Goal: Information Seeking & Learning: Learn about a topic

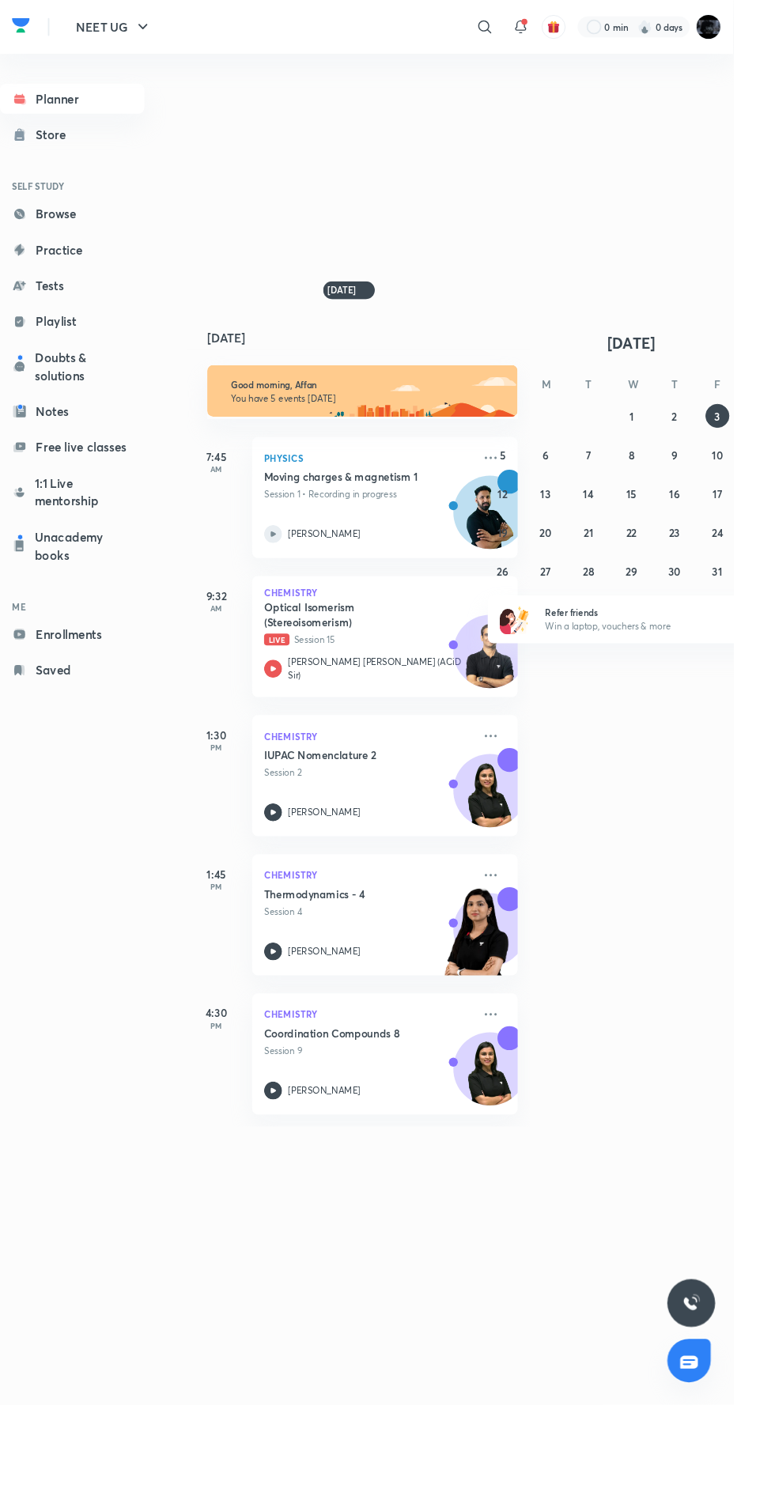
click at [412, 530] on p "Session 1 • Recording in progress" at bounding box center [389, 522] width 221 height 14
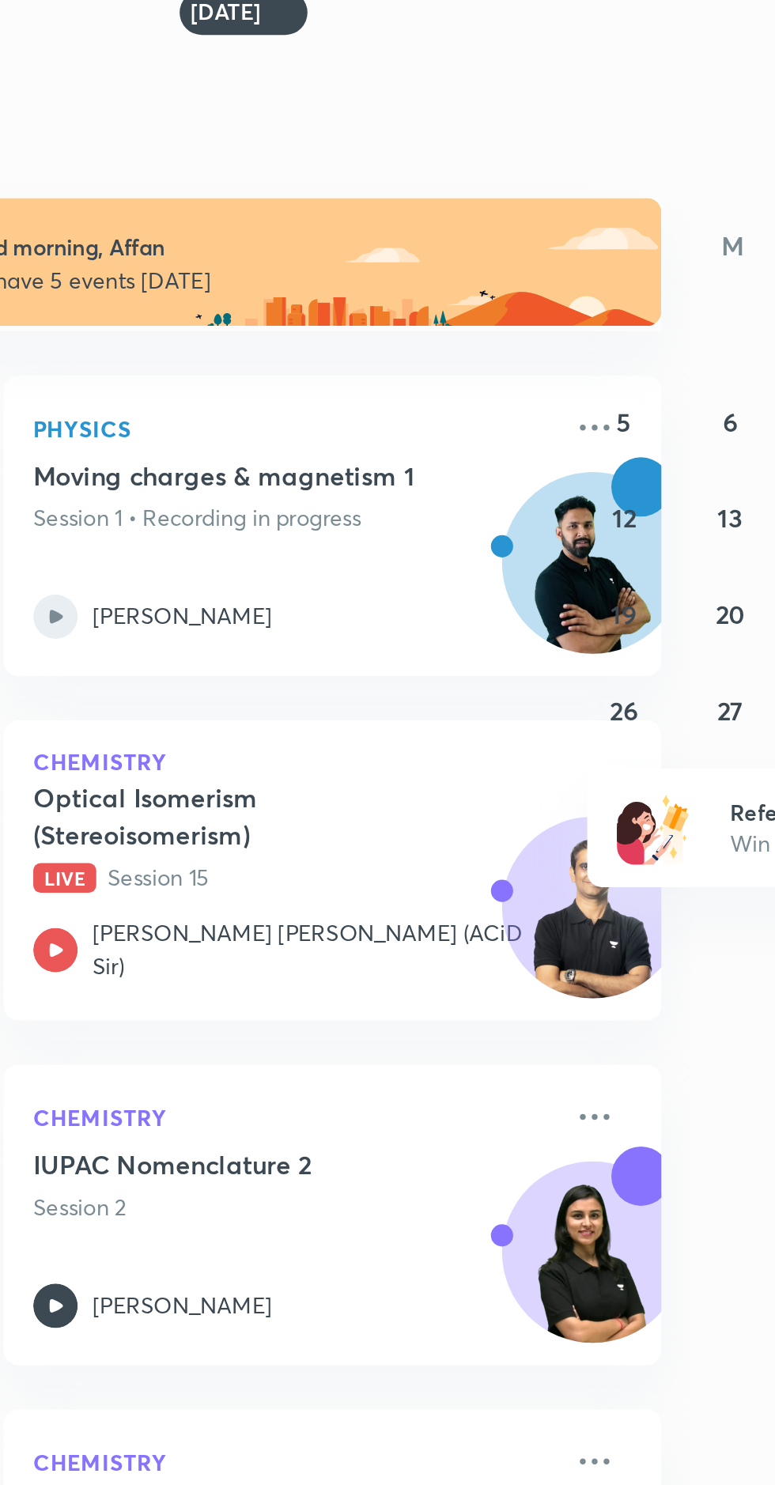
click at [306, 572] on p "[PERSON_NAME]" at bounding box center [342, 564] width 77 height 14
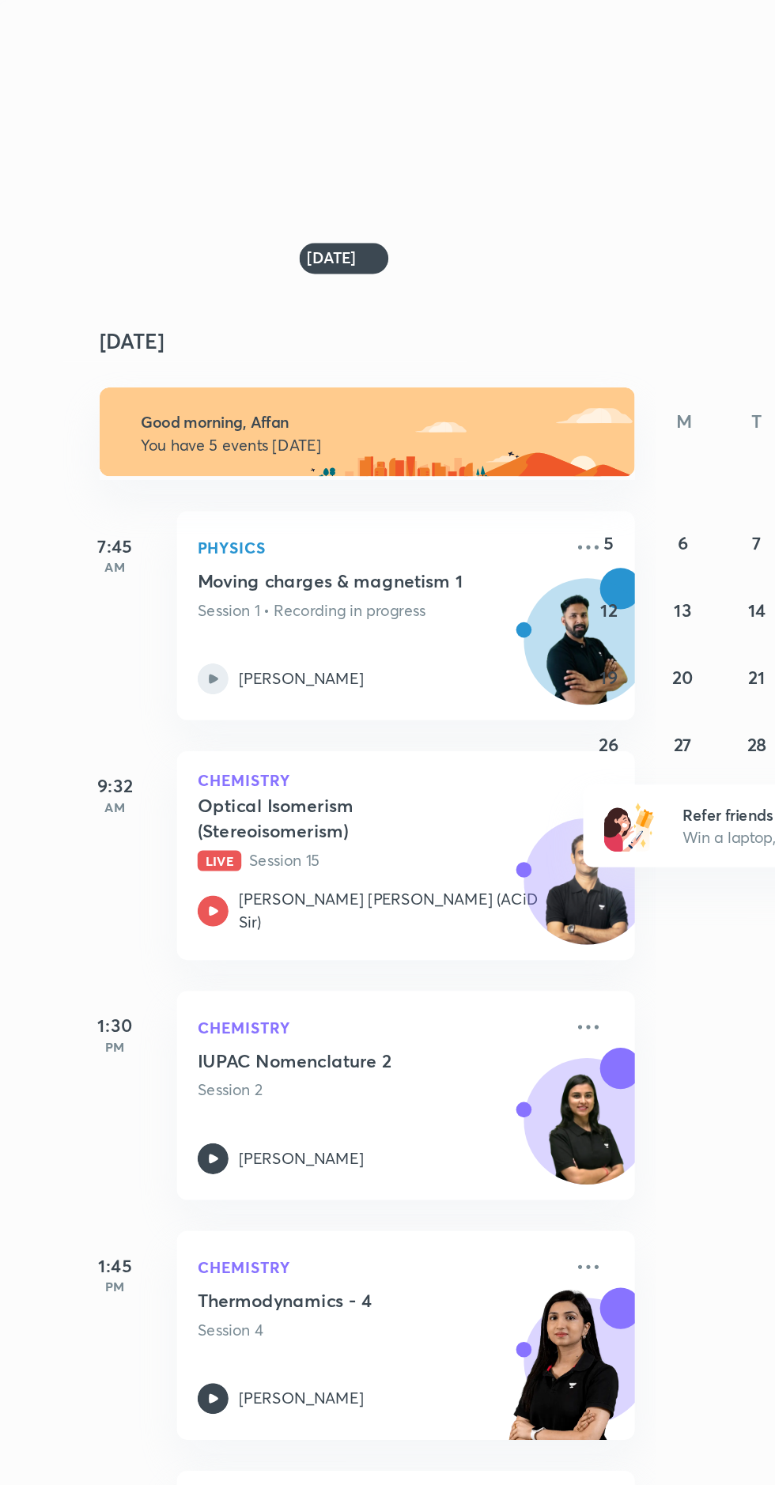
click at [421, 824] on p "Session 2" at bounding box center [389, 816] width 221 height 14
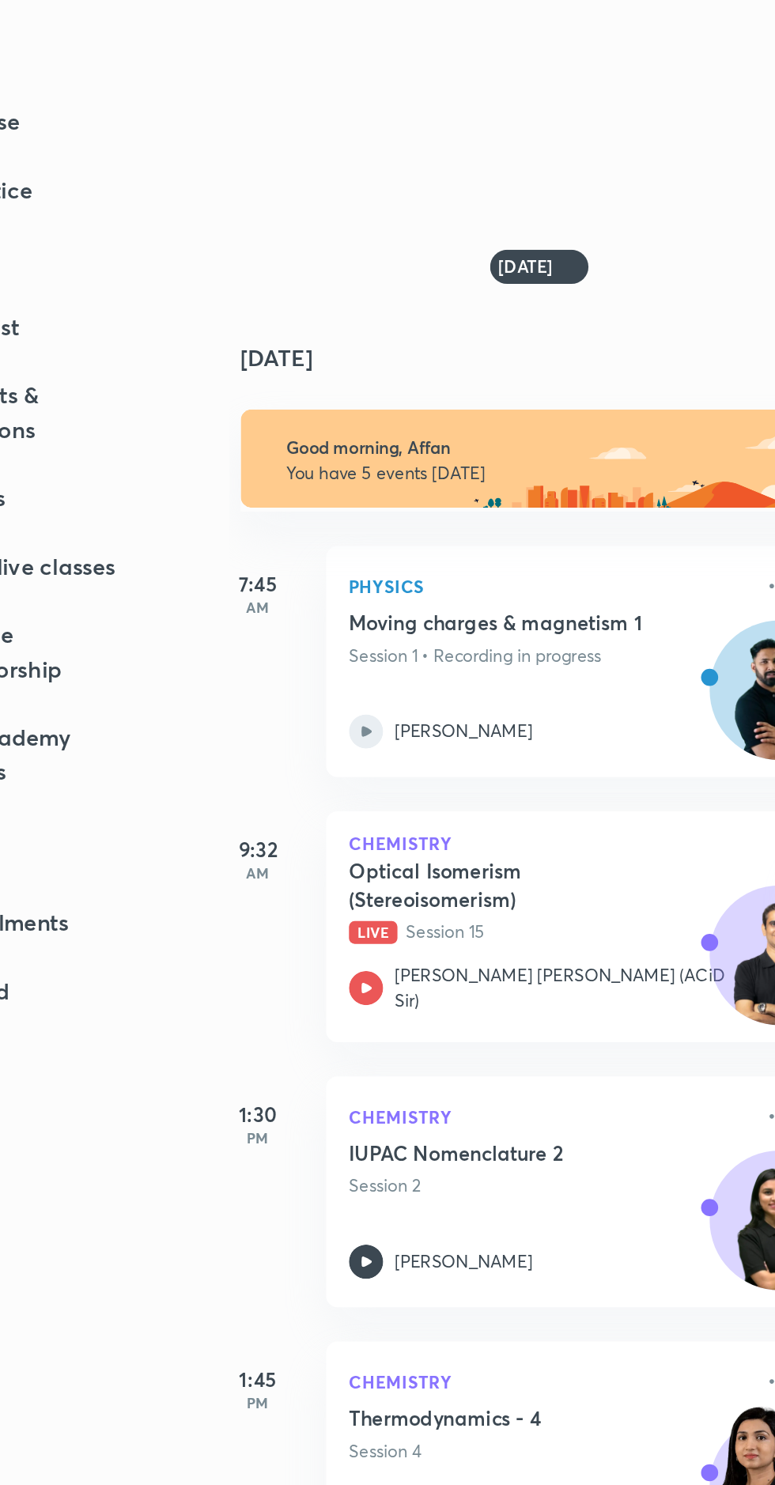
click at [266, 574] on icon at bounding box center [272, 564] width 19 height 19
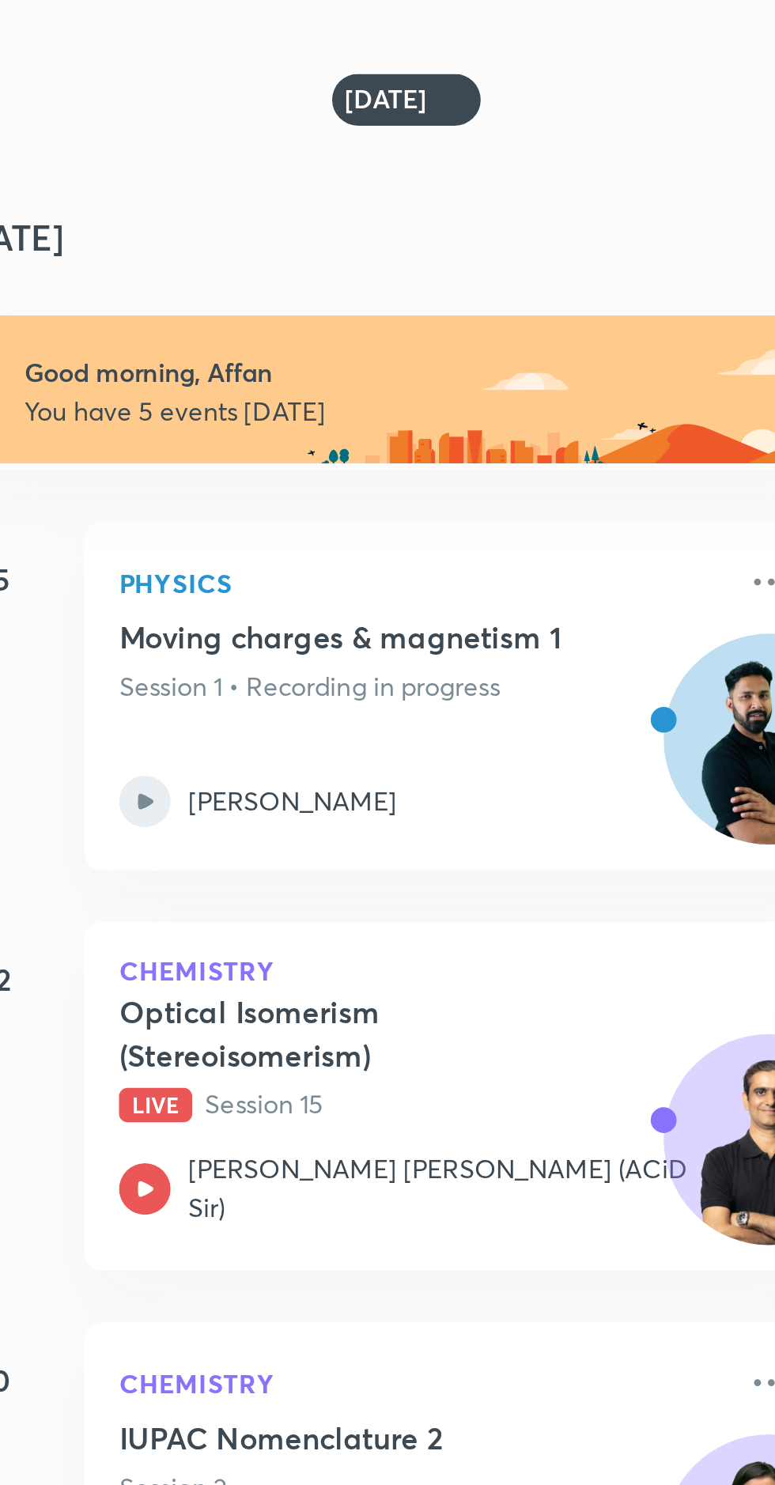
scroll to position [0, 0]
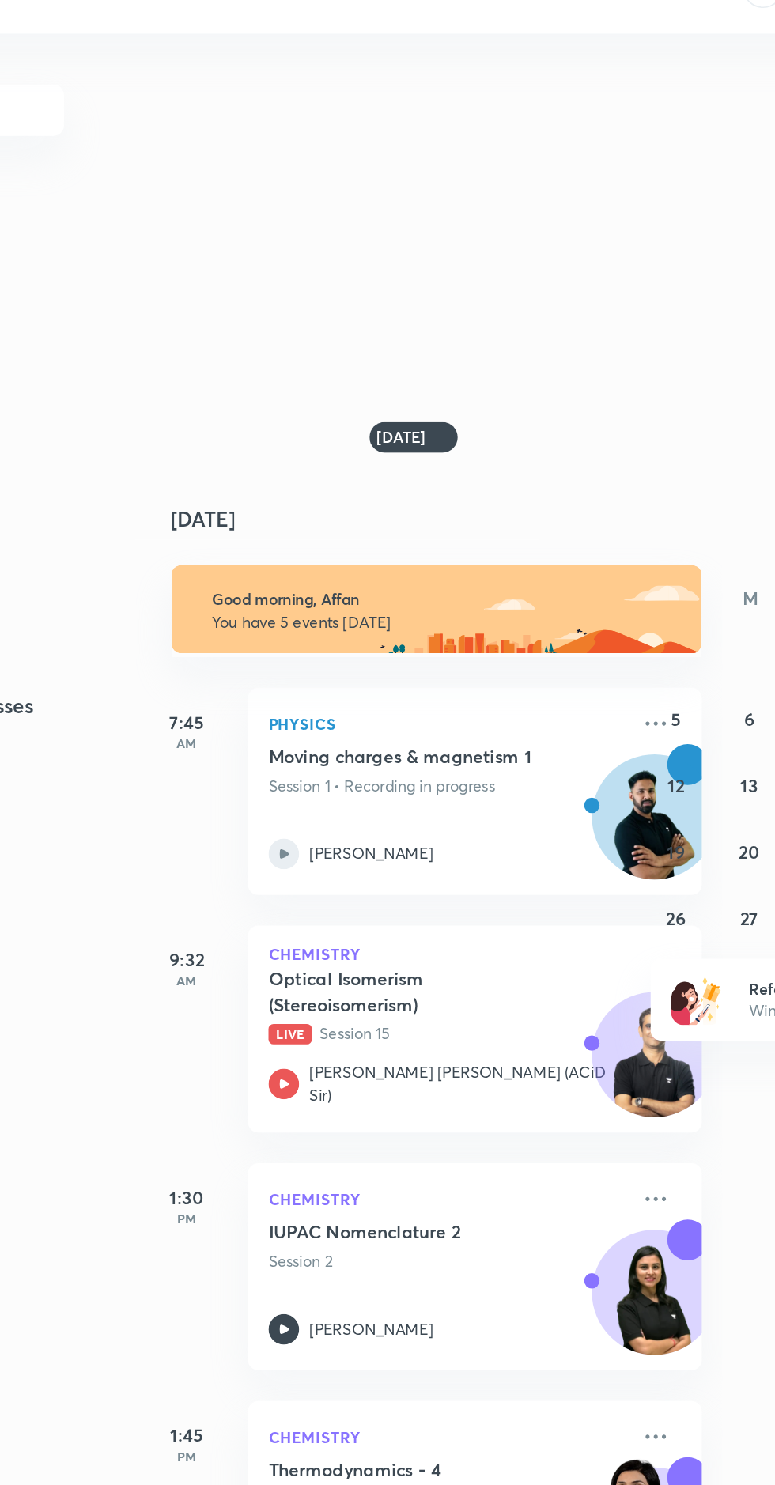
click at [440, 574] on div "Moving charges & magnetism 1 Session 1 • Recording in progress [PERSON_NAME][GE…" at bounding box center [389, 534] width 221 height 77
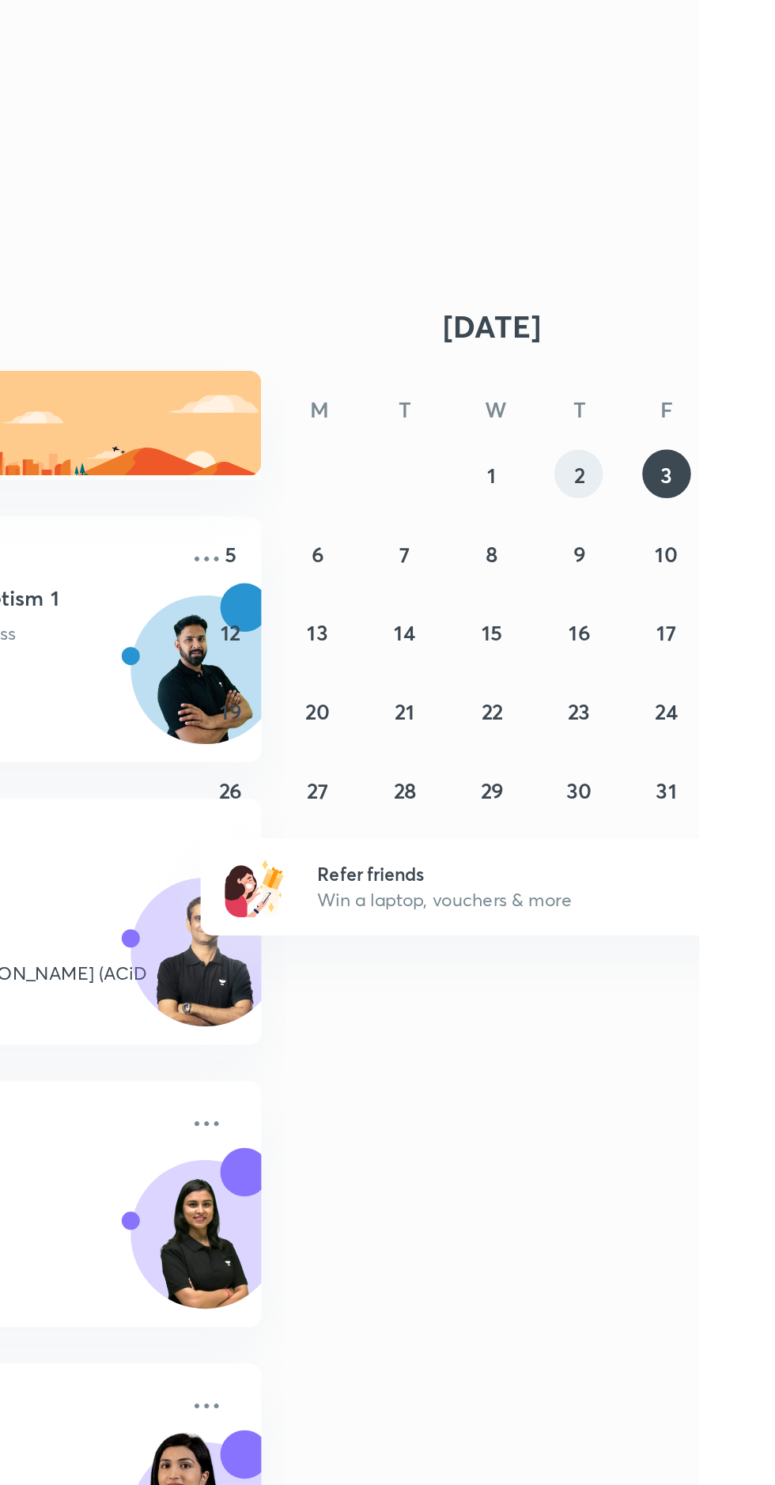
click at [711, 447] on abbr "2" at bounding box center [713, 439] width 6 height 15
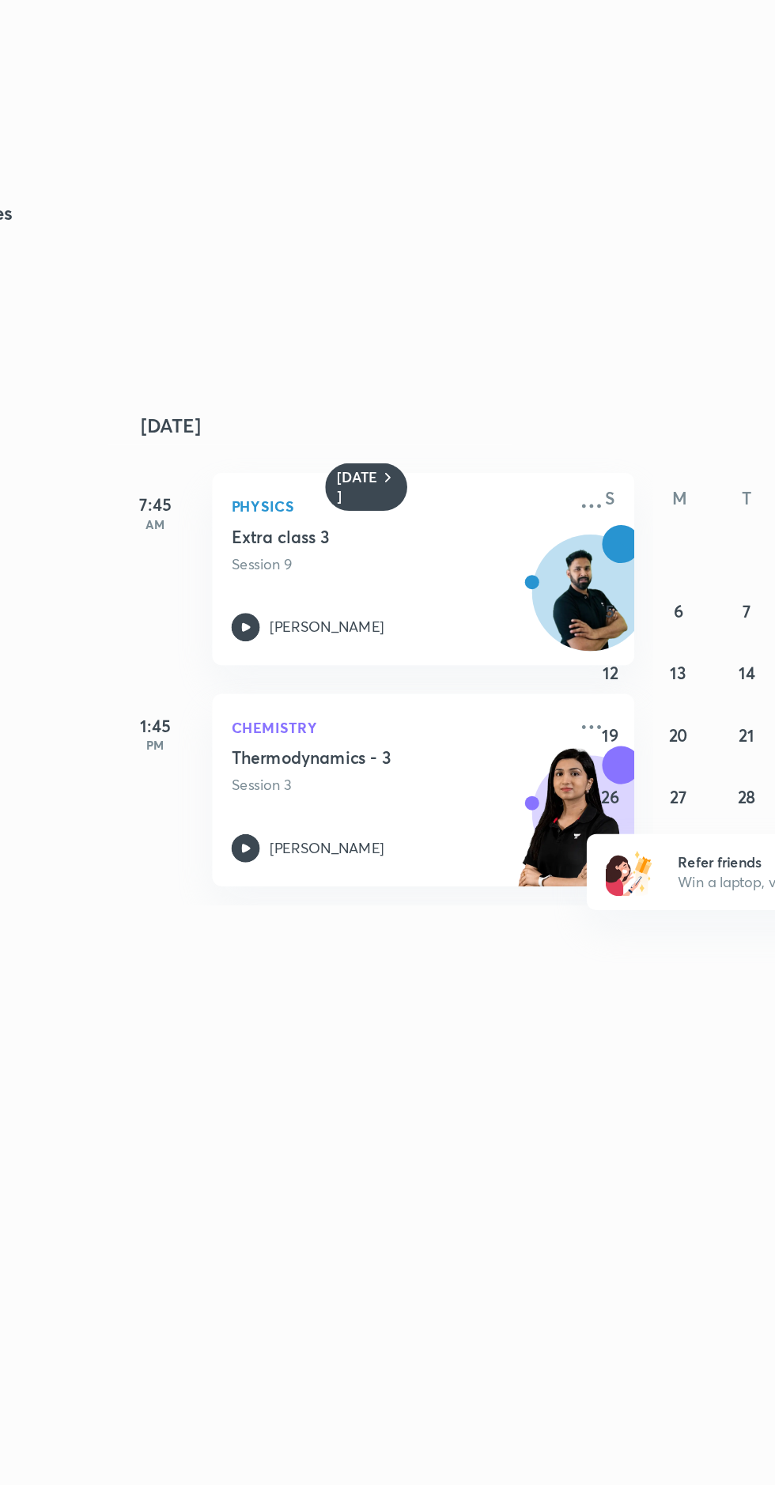
click at [296, 758] on div at bounding box center [288, 748] width 19 height 19
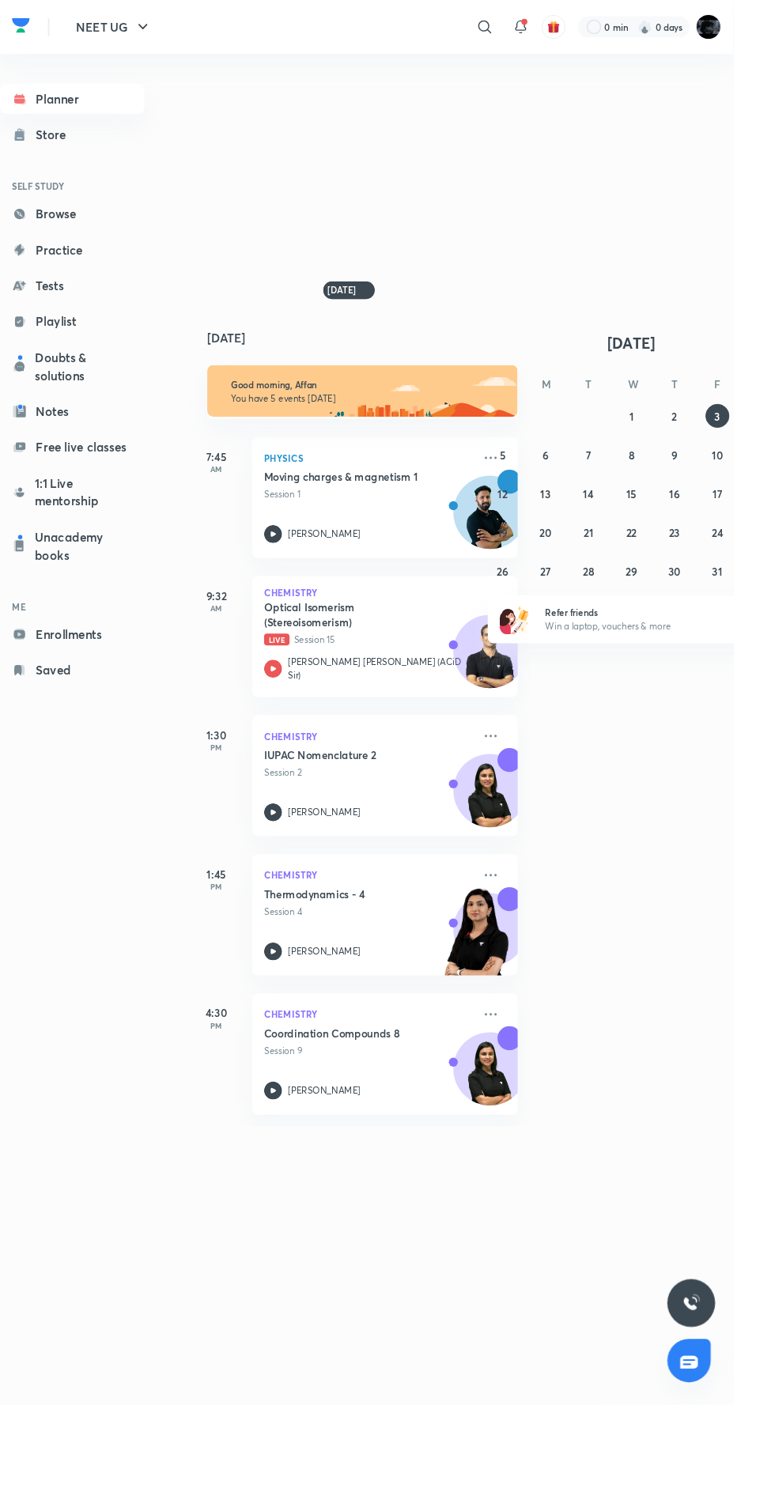
scroll to position [3, 0]
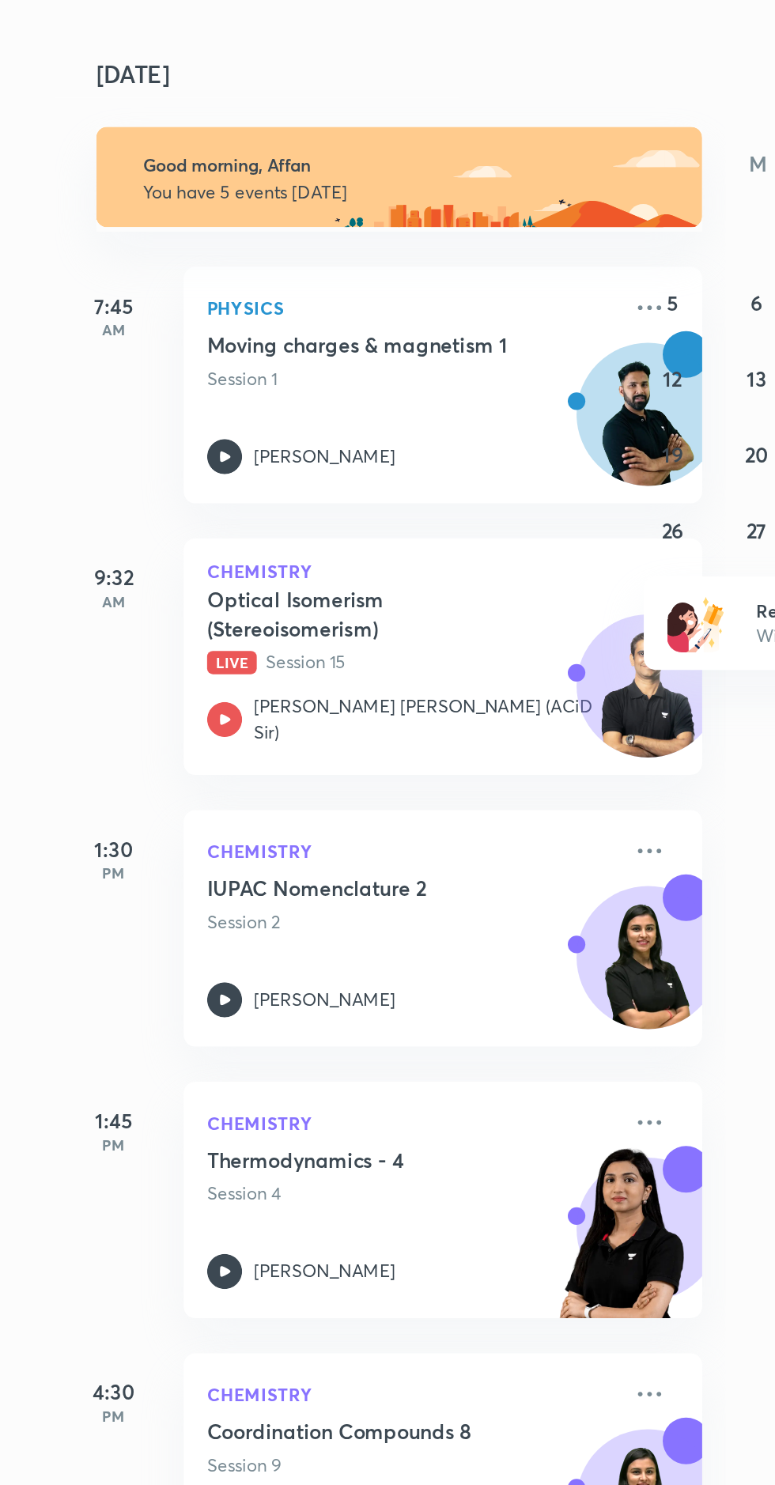
click at [298, 574] on div "[PERSON_NAME]" at bounding box center [389, 564] width 221 height 19
